Goal: Task Accomplishment & Management: Manage account settings

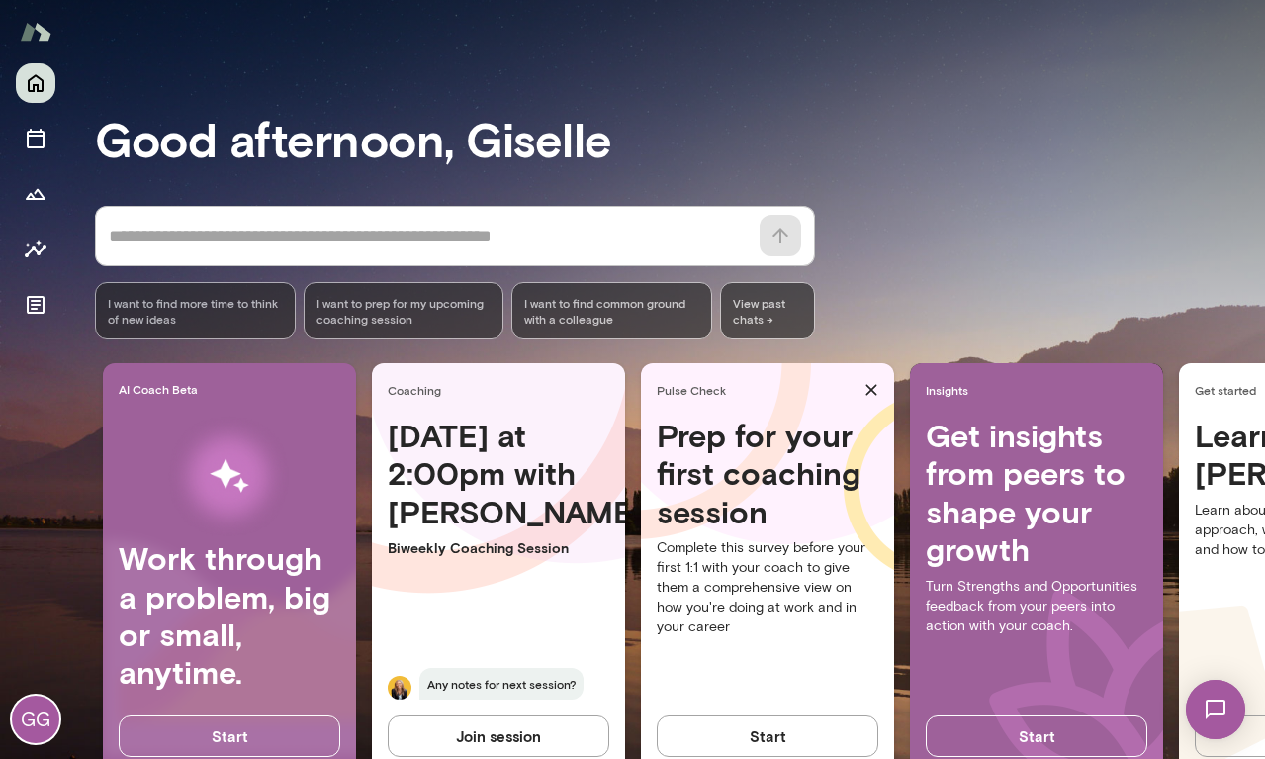
scroll to position [133, 0]
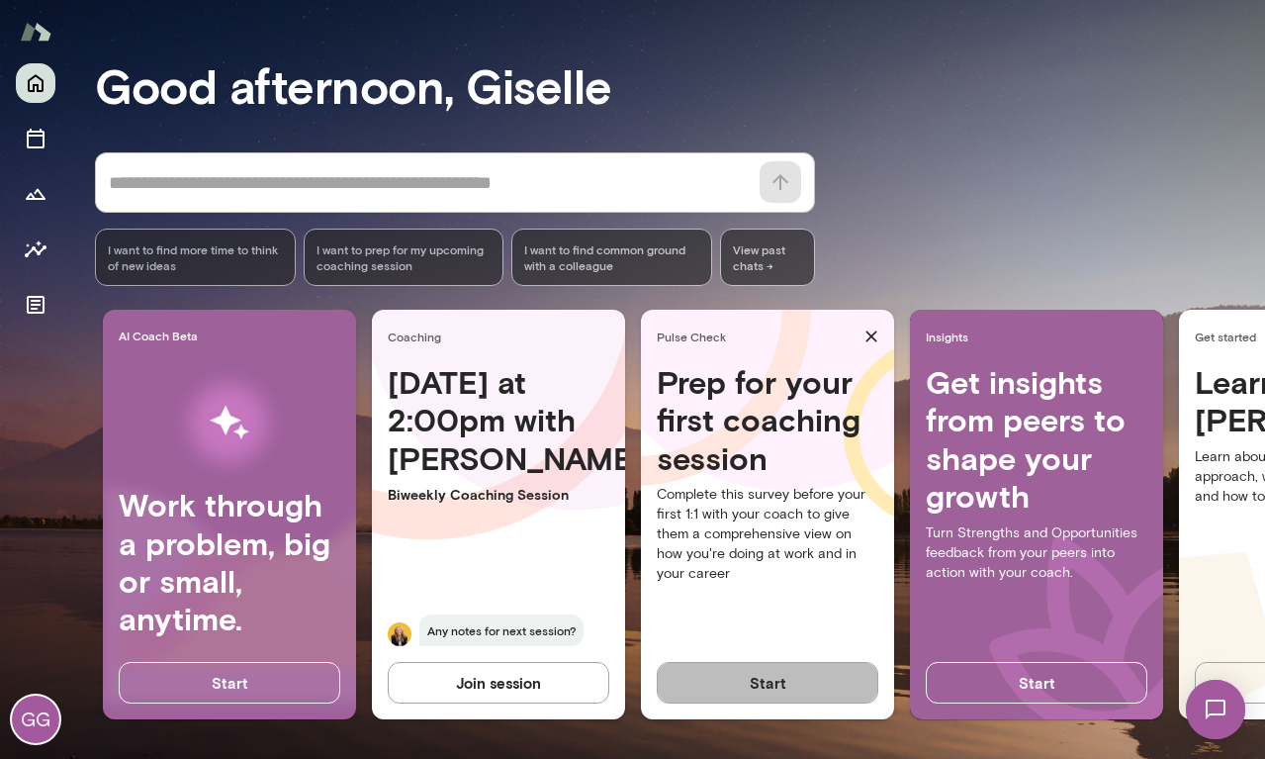
click at [782, 680] on button "Start" at bounding box center [768, 683] width 222 height 42
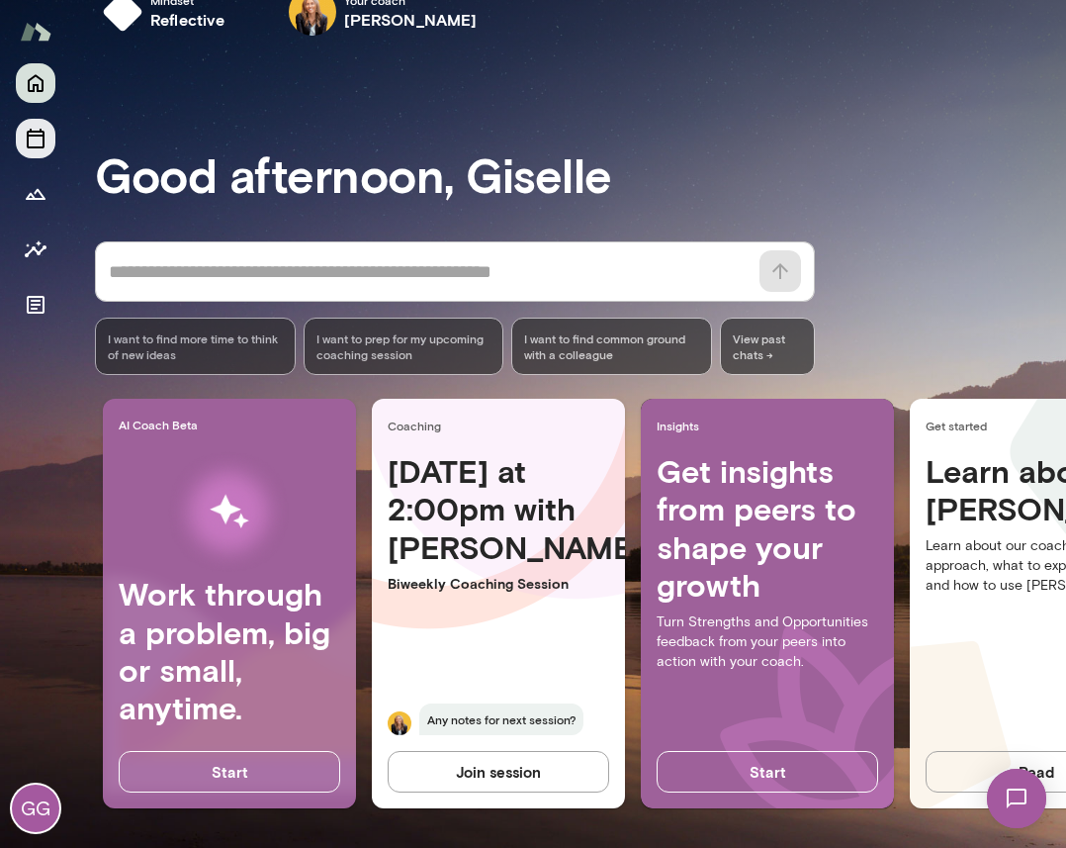
click at [43, 141] on icon "Sessions" at bounding box center [36, 139] width 18 height 20
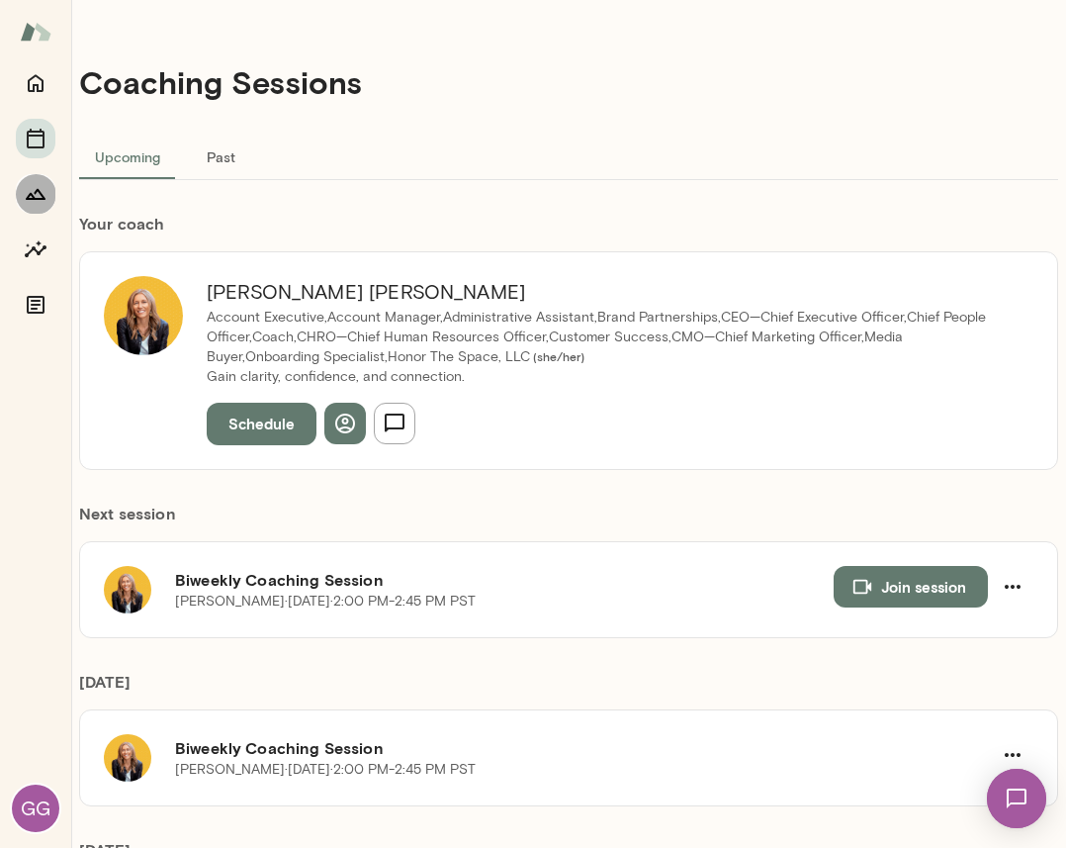
click at [42, 194] on icon "Growth Plan" at bounding box center [36, 194] width 24 height 24
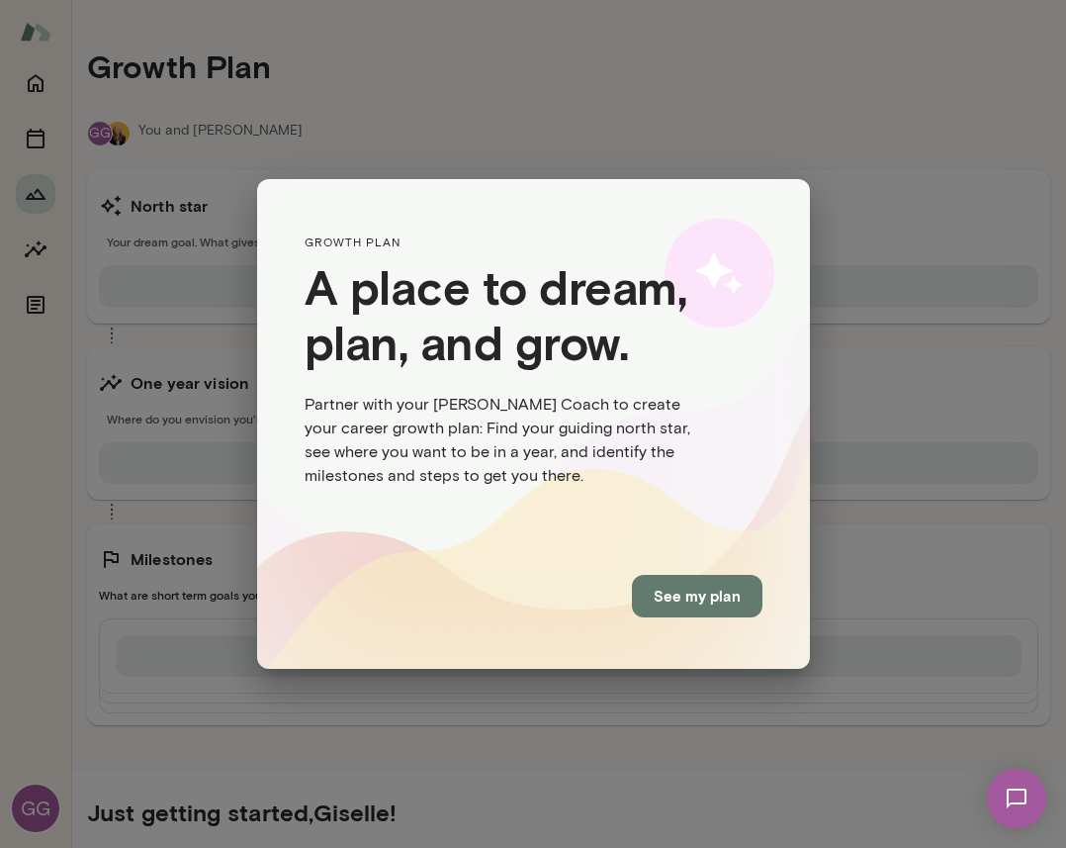
click at [700, 596] on button "See my plan" at bounding box center [697, 596] width 131 height 42
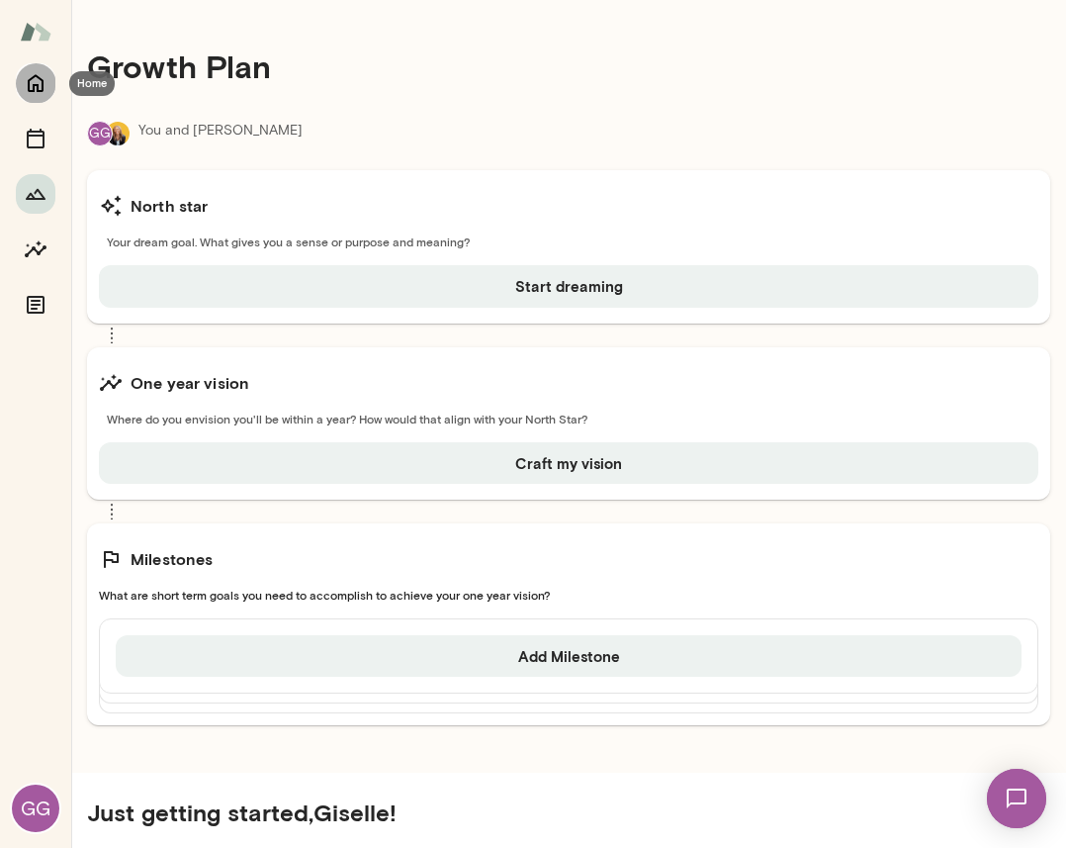
click at [32, 88] on icon "Home" at bounding box center [36, 83] width 24 height 24
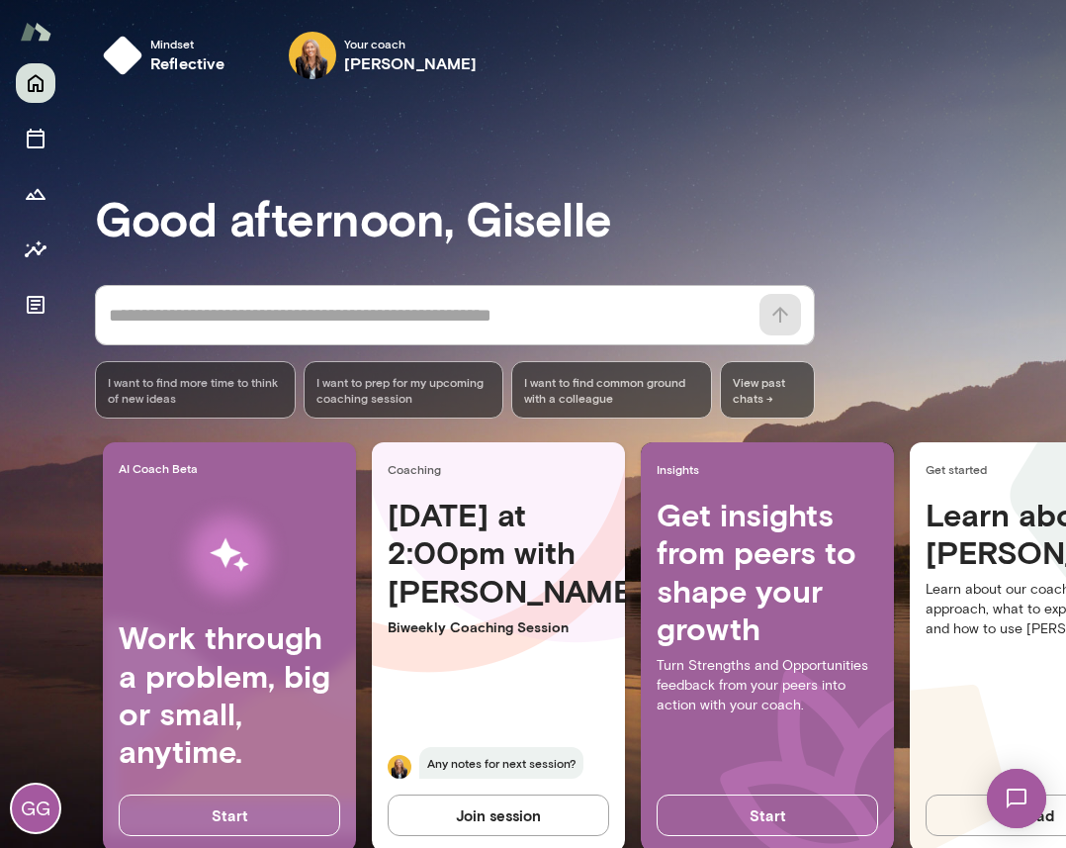
scroll to position [1, 0]
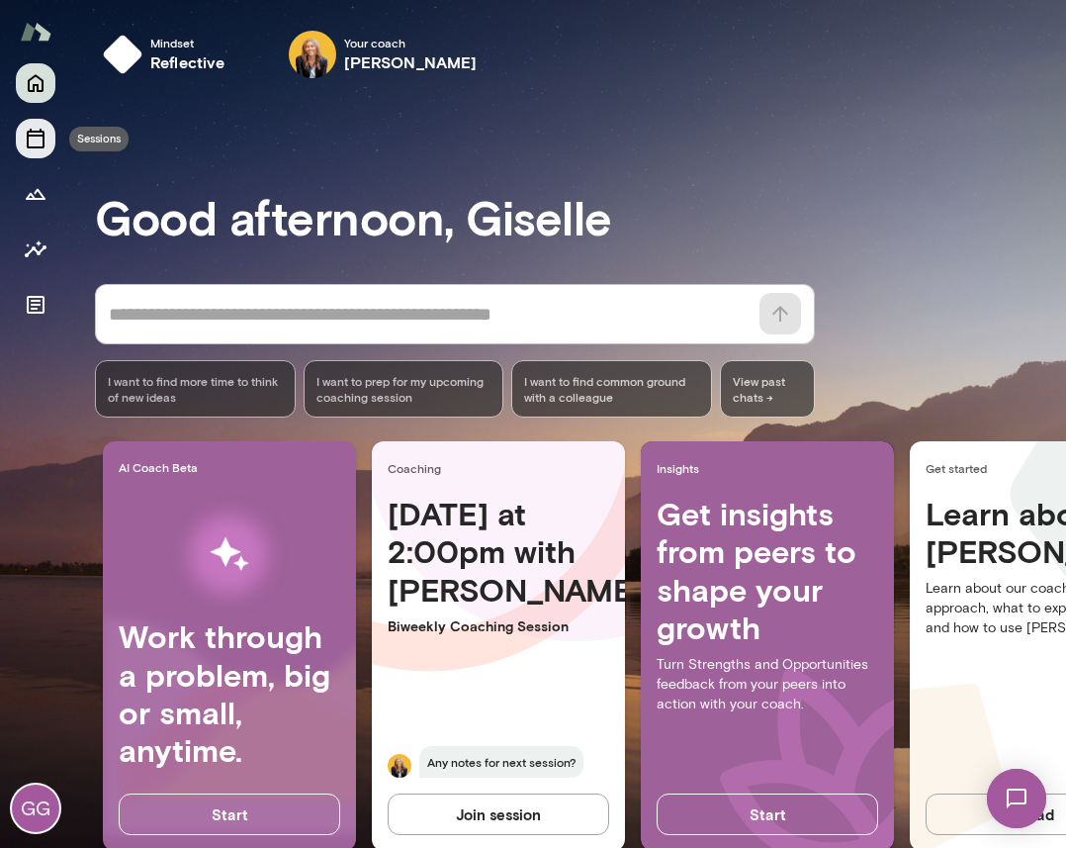
click at [23, 135] on button "Sessions" at bounding box center [36, 139] width 40 height 40
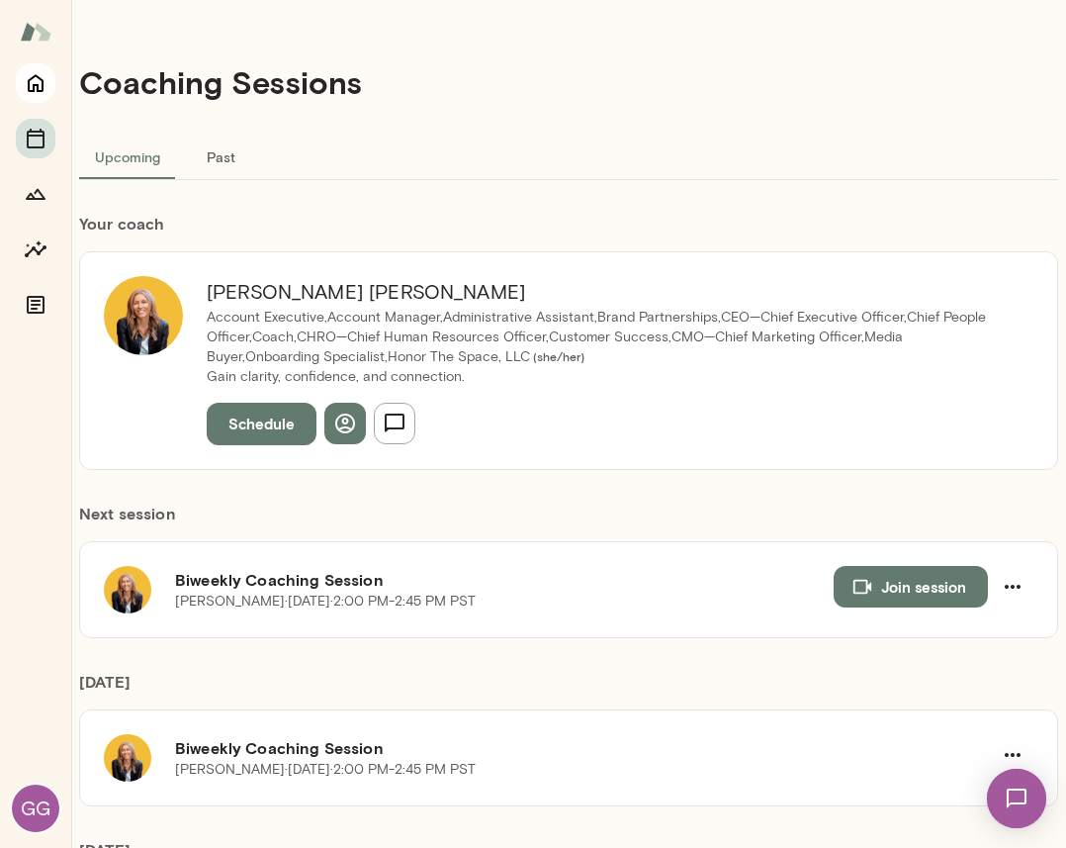
click at [39, 92] on icon "Home" at bounding box center [36, 83] width 24 height 24
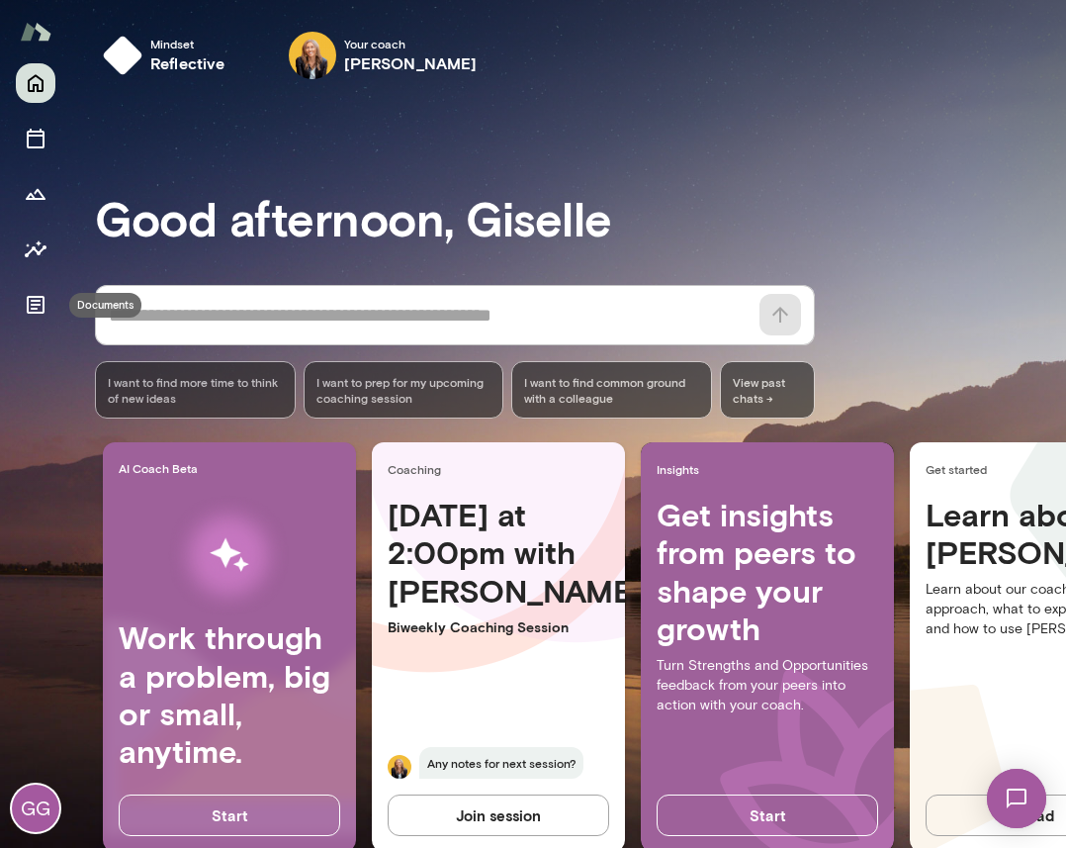
drag, startPoint x: 33, startPoint y: 311, endPoint x: 60, endPoint y: 307, distance: 28.0
click at [33, 311] on icon "Documents" at bounding box center [36, 305] width 24 height 24
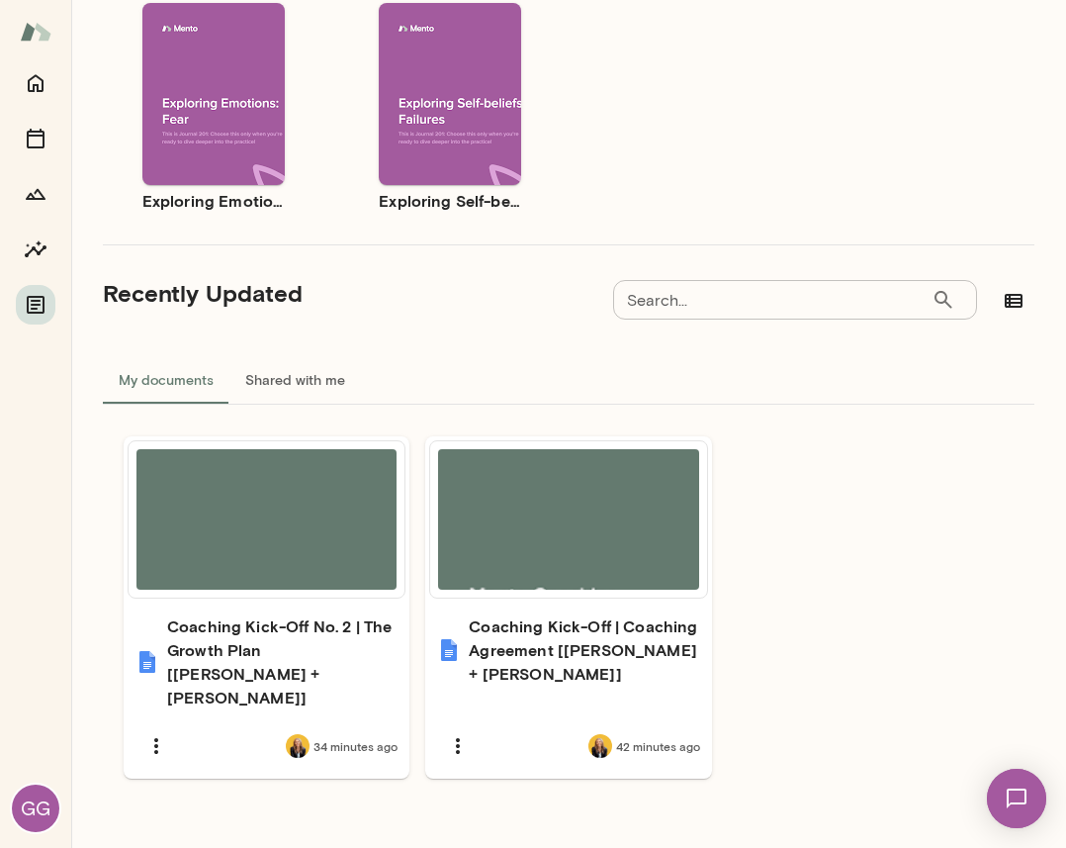
scroll to position [420, 0]
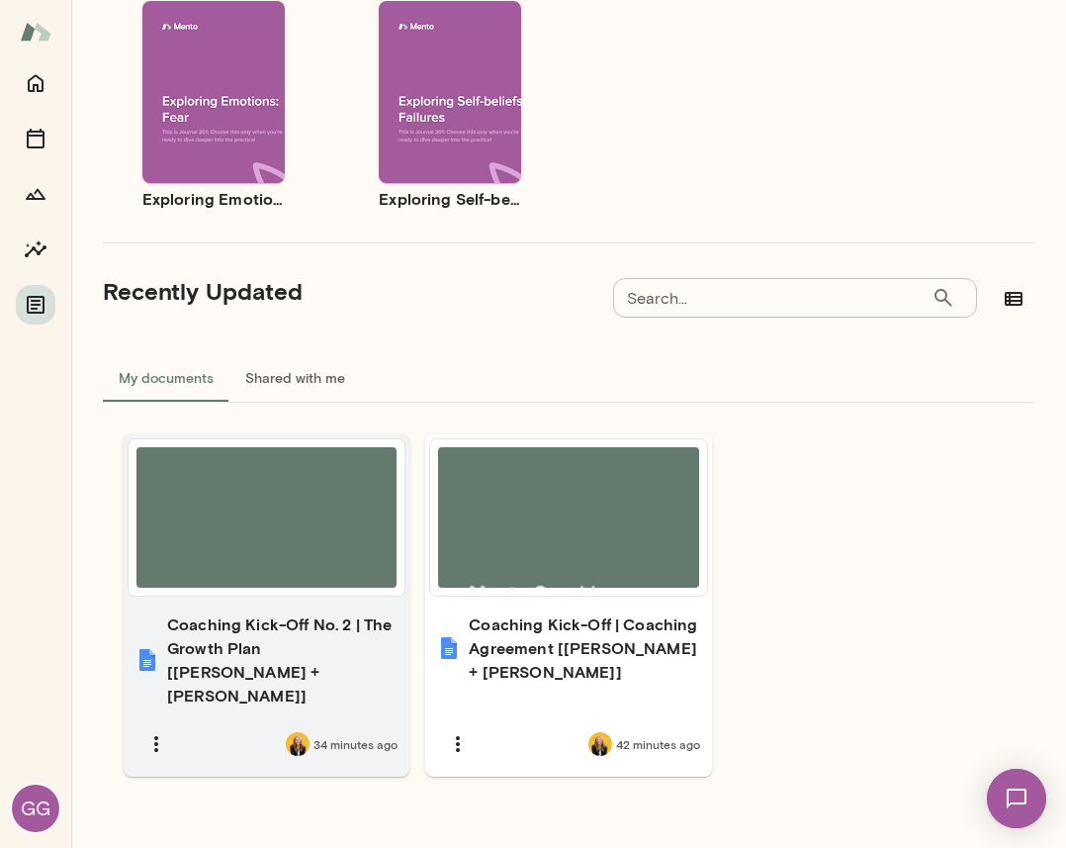
click at [315, 526] on div at bounding box center [266, 517] width 260 height 140
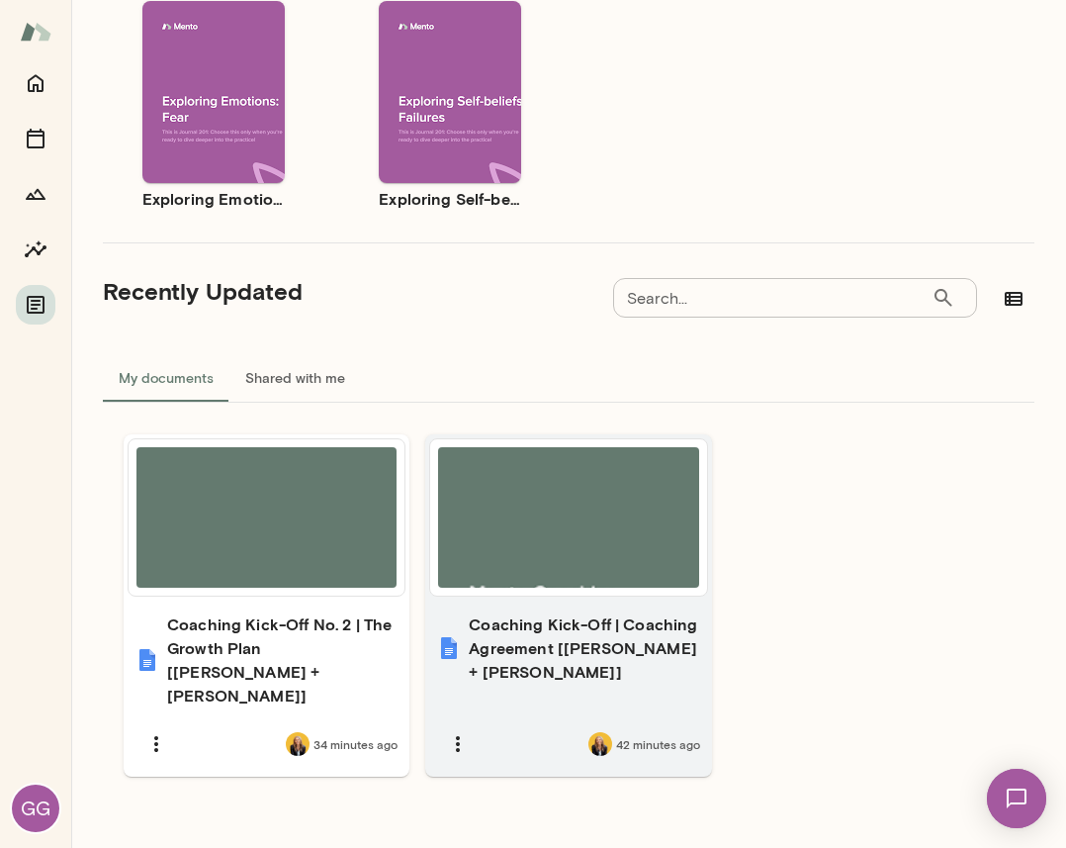
drag, startPoint x: 655, startPoint y: 632, endPoint x: 649, endPoint y: 622, distance: 11.5
click at [653, 629] on h6 "Coaching Kick-Off | Coaching Agreement [Giselle G. + Leah B.]" at bounding box center [584, 647] width 230 height 71
